Goal: Find specific page/section: Find specific page/section

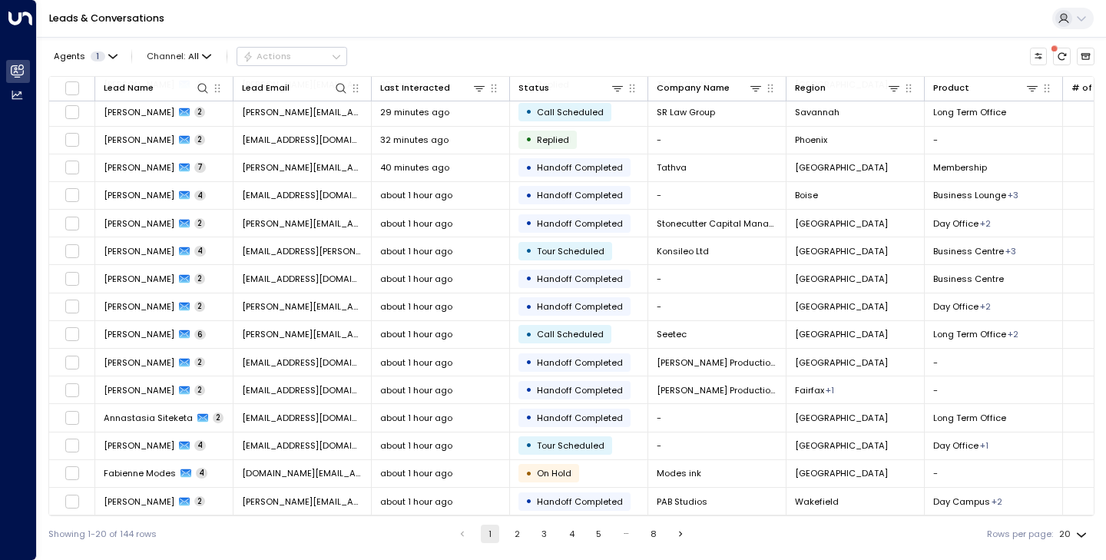
scroll to position [145, 0]
click at [512, 535] on button "2" at bounding box center [517, 533] width 18 height 18
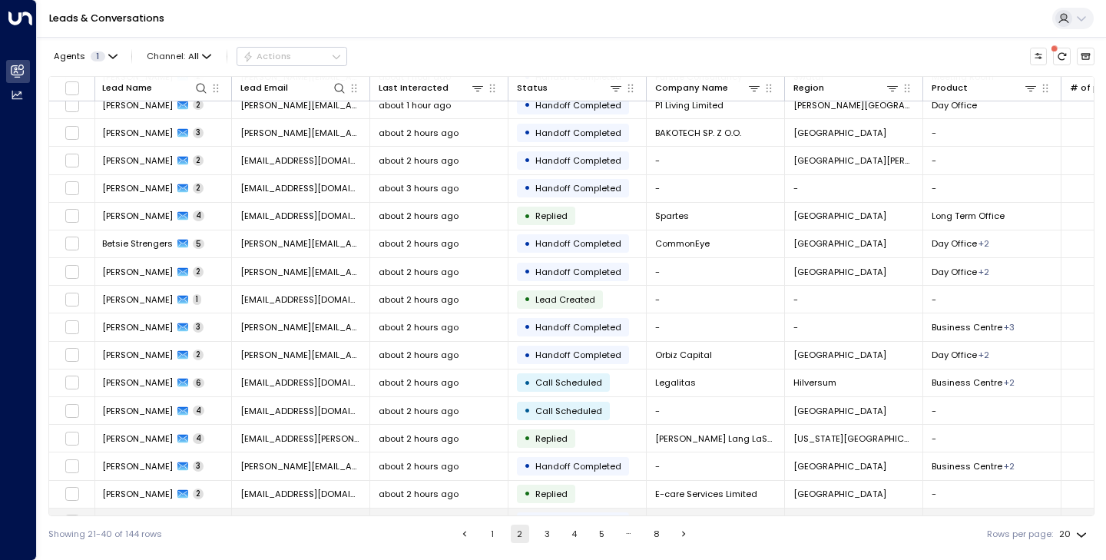
scroll to position [94, 4]
click at [538, 538] on button "3" at bounding box center [547, 533] width 18 height 18
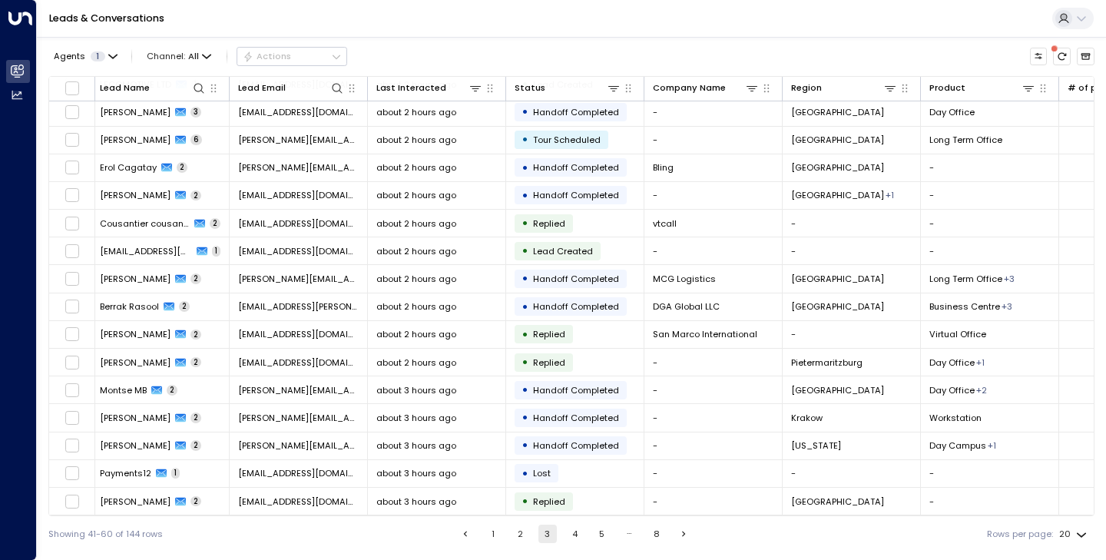
scroll to position [145, 4]
click at [491, 534] on button "1" at bounding box center [493, 533] width 18 height 18
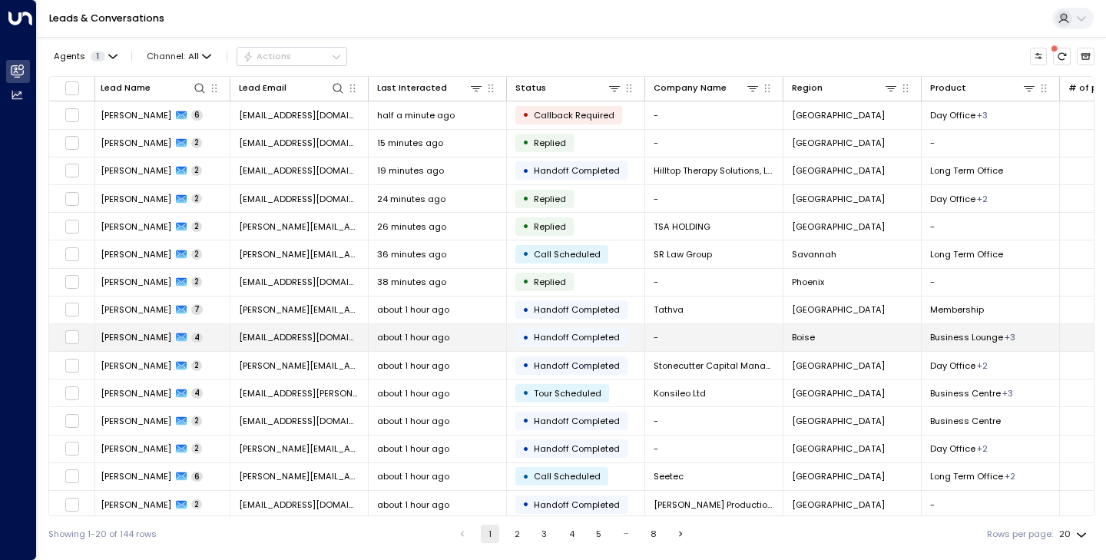
scroll to position [0, 3]
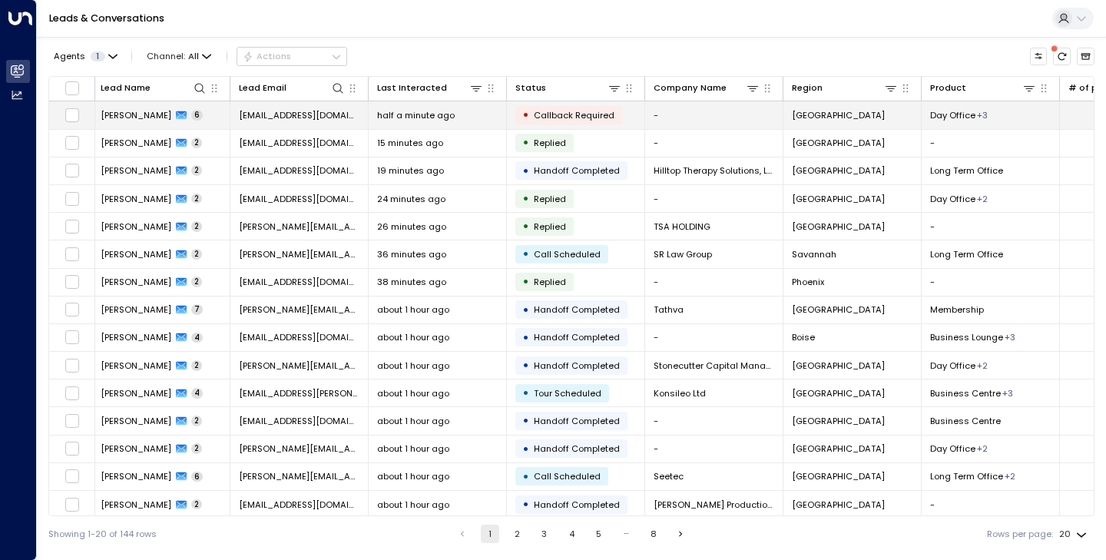
click at [132, 114] on span "[PERSON_NAME] [PERSON_NAME]" at bounding box center [136, 115] width 71 height 12
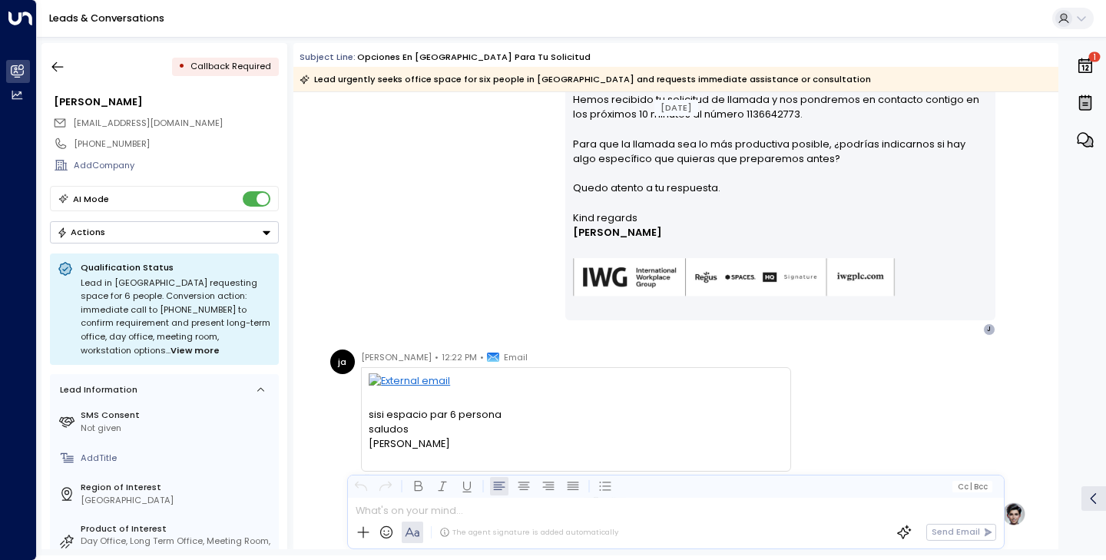
scroll to position [347, 0]
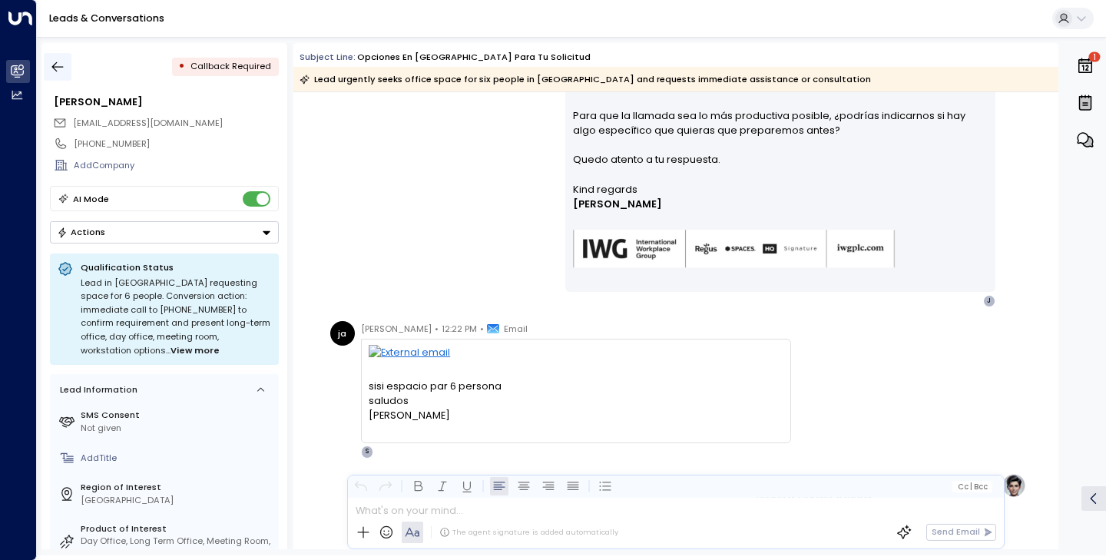
click at [64, 65] on icon "button" at bounding box center [57, 66] width 15 height 15
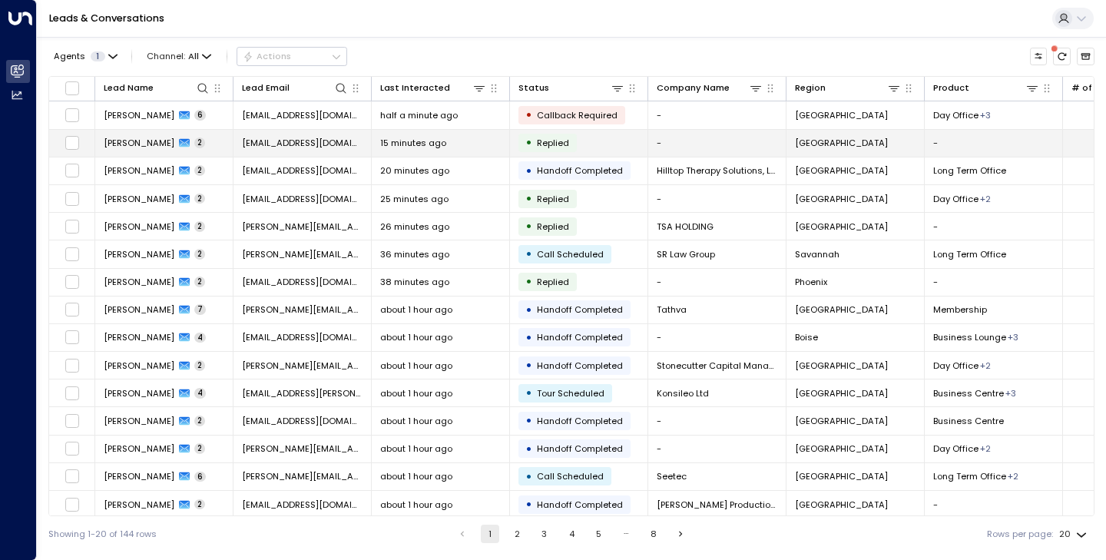
click at [148, 142] on span "[PERSON_NAME]" at bounding box center [139, 143] width 71 height 12
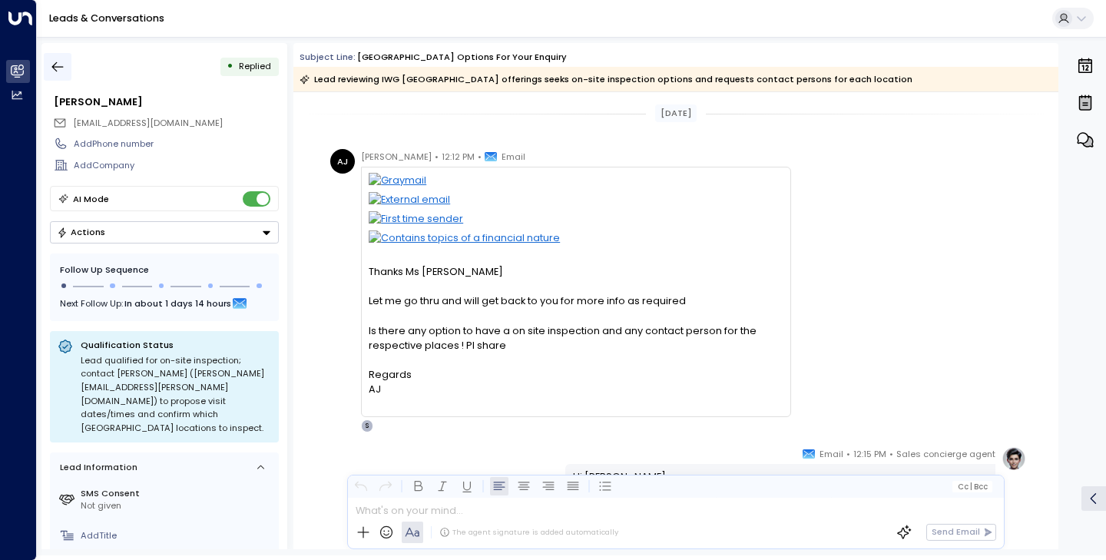
click at [62, 71] on icon "button" at bounding box center [57, 66] width 15 height 15
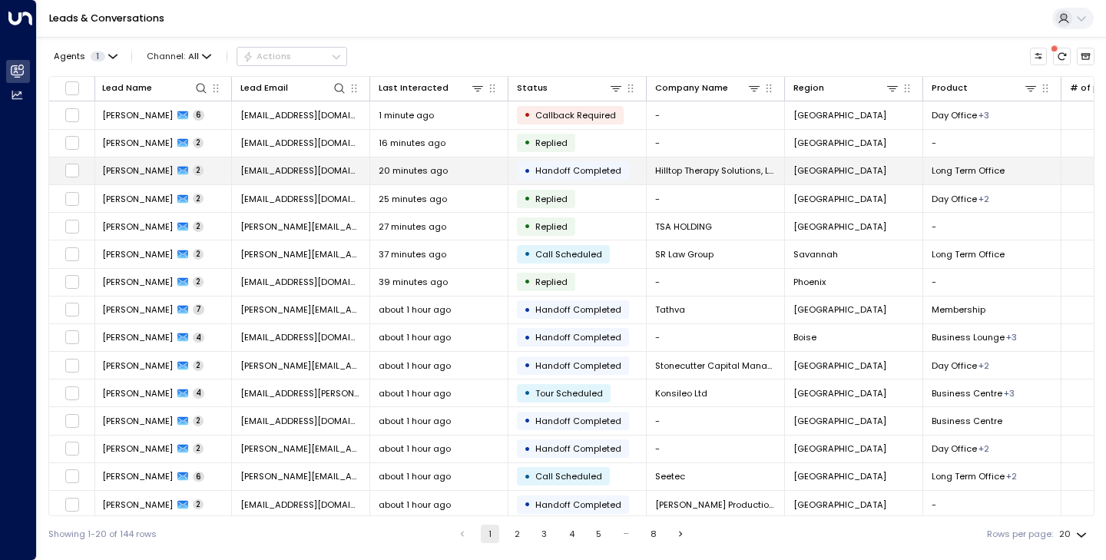
scroll to position [0, 2]
